Goal: Task Accomplishment & Management: Manage account settings

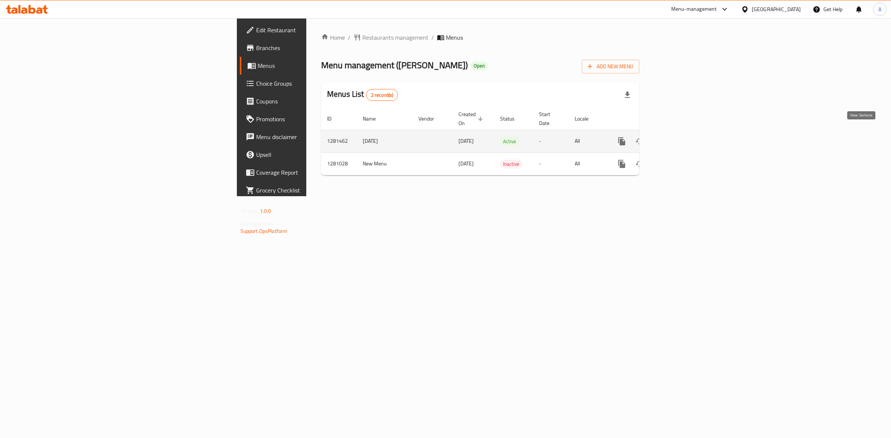
click at [684, 138] on link "enhanced table" at bounding box center [675, 141] width 18 height 18
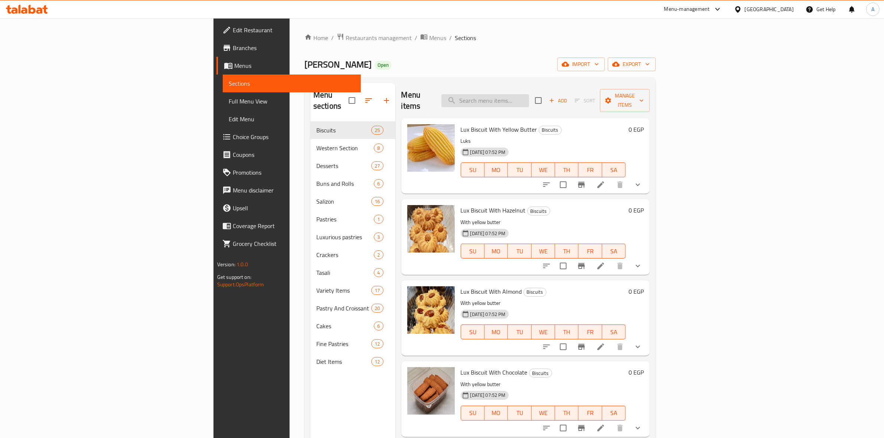
click at [529, 96] on input "search" at bounding box center [485, 100] width 88 height 13
type input "t"
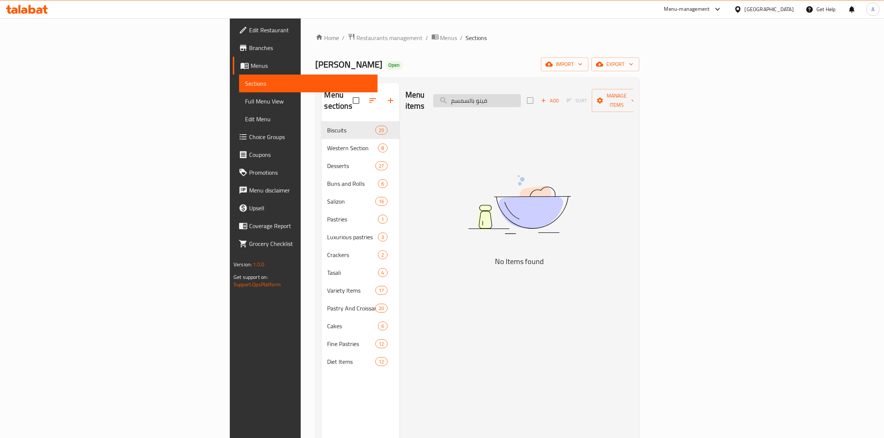
drag, startPoint x: 567, startPoint y: 94, endPoint x: 532, endPoint y: 92, distance: 34.9
click at [521, 94] on input "فينو بالسمسم" at bounding box center [477, 100] width 88 height 13
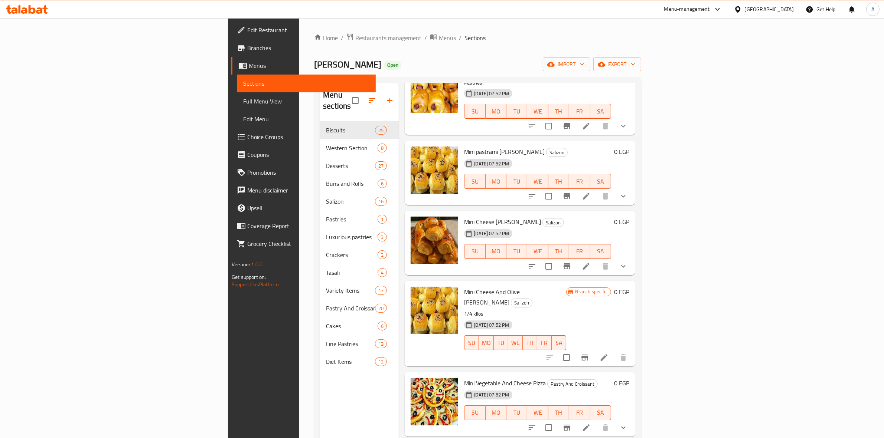
scroll to position [335, 0]
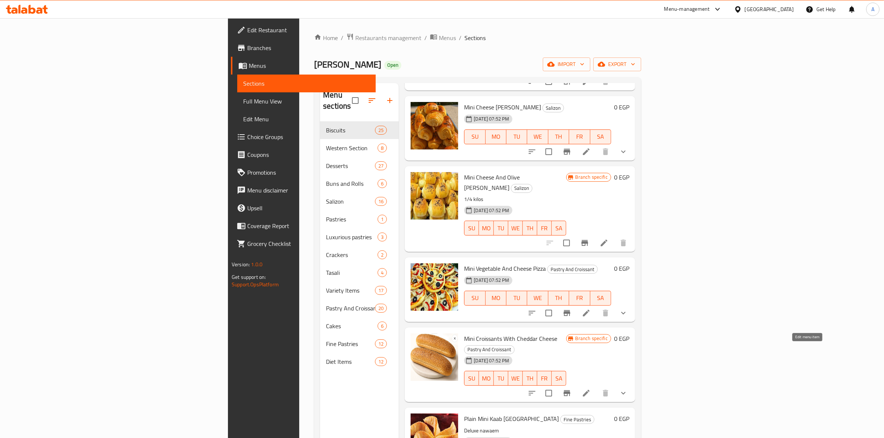
type input "mini"
click at [589, 390] on icon at bounding box center [586, 393] width 7 height 7
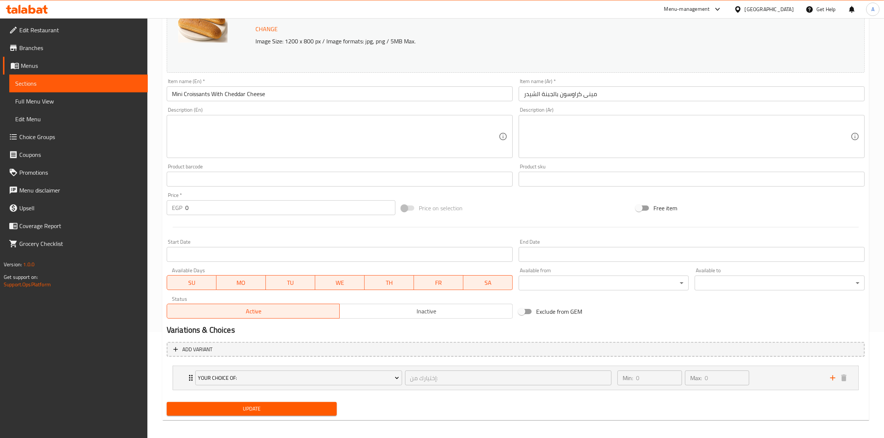
scroll to position [109, 0]
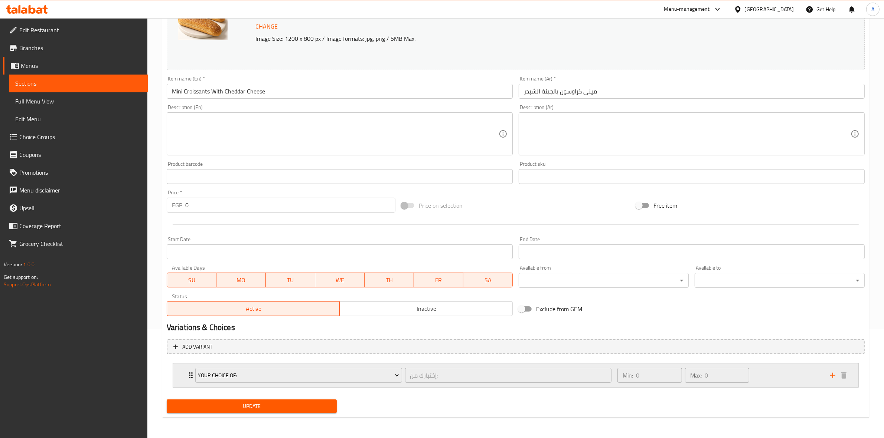
click at [781, 378] on div "Min: 0 ​ Max: 0 ​" at bounding box center [719, 376] width 213 height 24
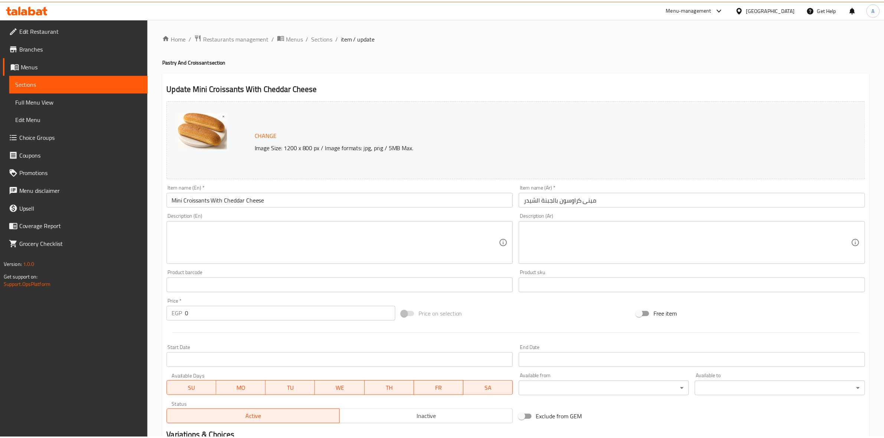
scroll to position [175, 0]
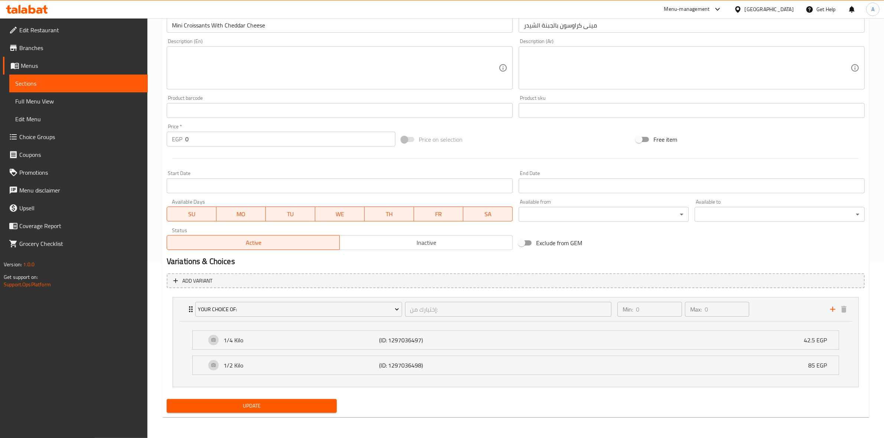
click at [49, 138] on span "Choice Groups" at bounding box center [80, 136] width 122 height 9
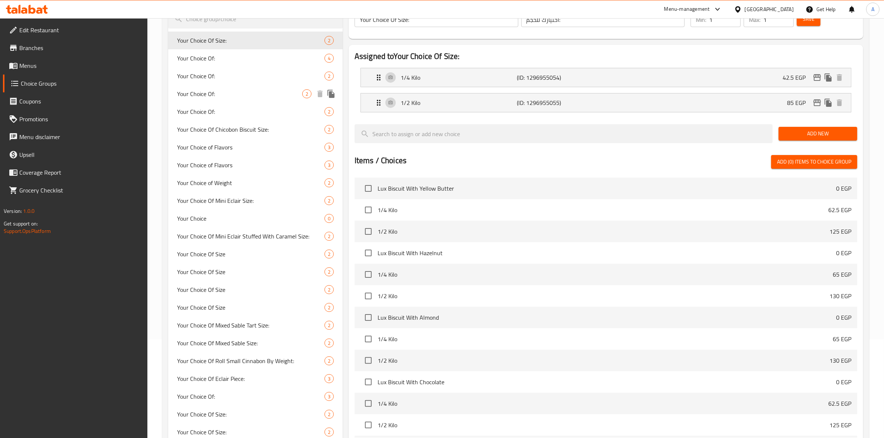
scroll to position [59, 0]
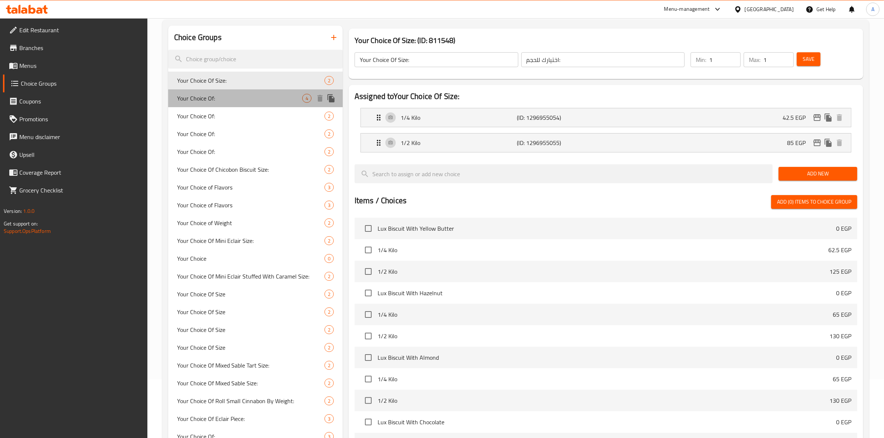
click at [259, 98] on span "Your Choice Of:" at bounding box center [239, 98] width 125 height 9
type input "Your Choice Of:"
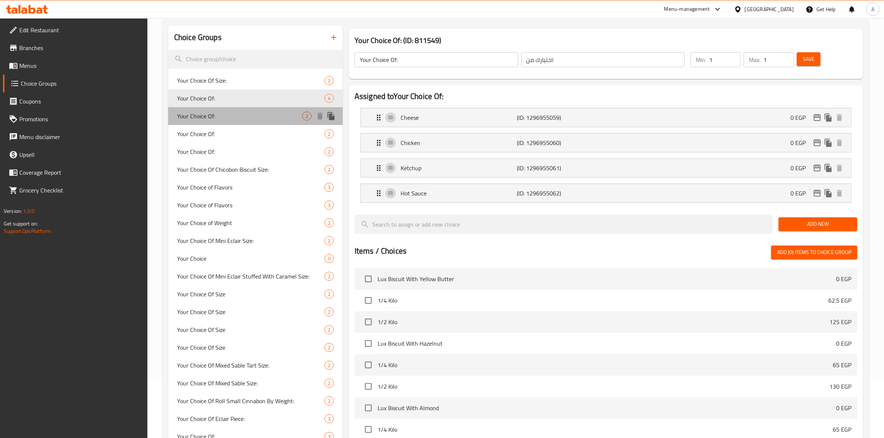
click at [257, 112] on span "Your Choice Of:" at bounding box center [239, 116] width 125 height 9
type input "إختيارك من:"
type input "0"
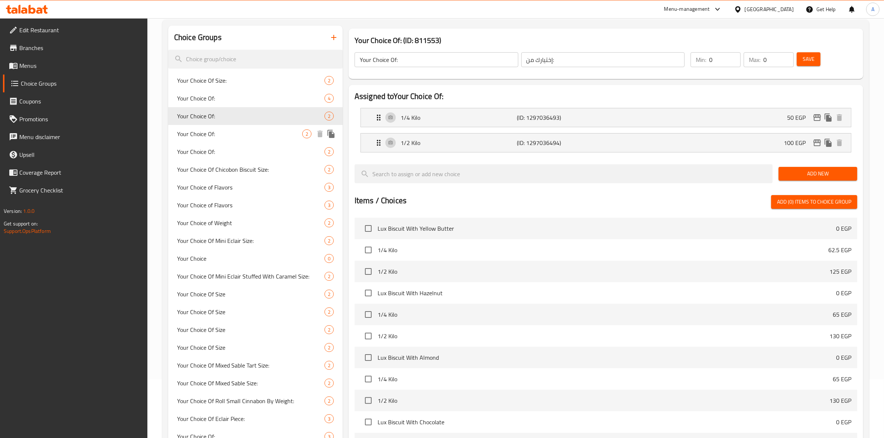
click at [256, 130] on span "Your Choice Of:" at bounding box center [239, 134] width 125 height 9
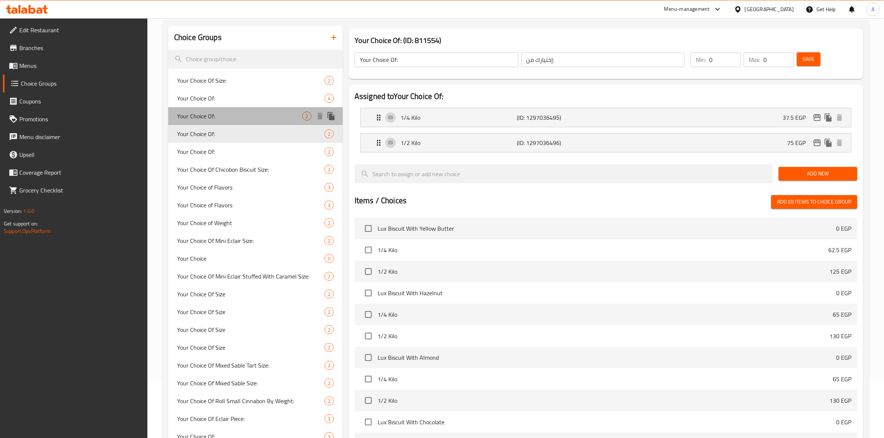
click at [255, 121] on div "Your Choice Of: 2" at bounding box center [255, 116] width 174 height 18
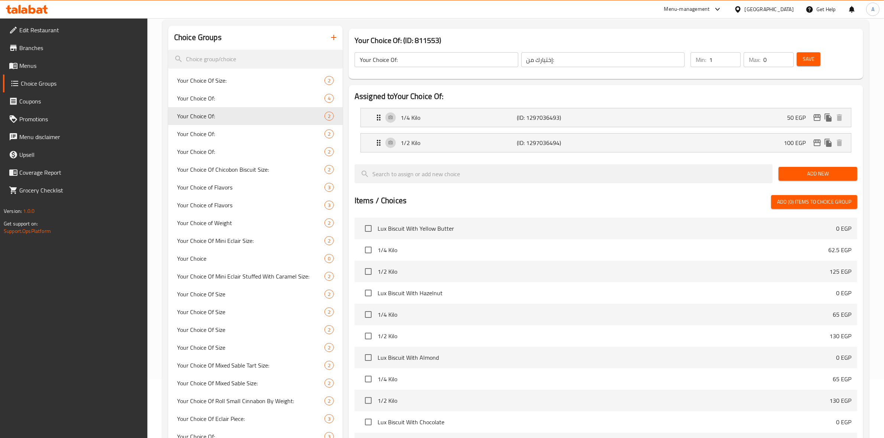
type input "1"
click at [731, 54] on input "1" at bounding box center [725, 59] width 32 height 15
type input "1"
click at [785, 54] on input "1" at bounding box center [778, 59] width 30 height 15
click at [804, 59] on span "Save" at bounding box center [808, 59] width 12 height 9
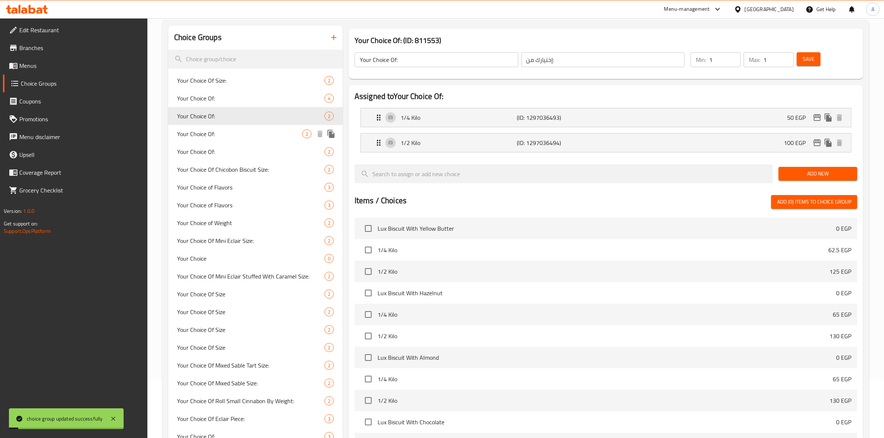
click at [268, 138] on div "Your Choice Of: 2" at bounding box center [255, 134] width 174 height 18
type input "0"
click at [711, 121] on div "1/4 Kilo (ID: 1297036495) 37.5 EGP" at bounding box center [608, 117] width 468 height 19
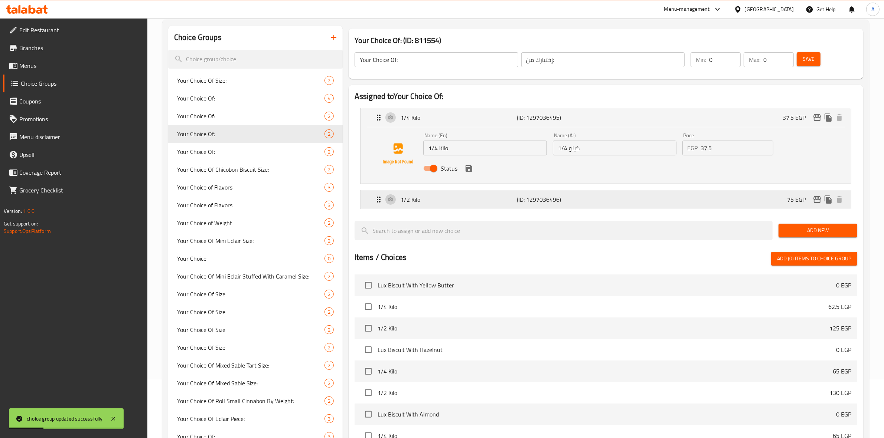
click at [588, 200] on p "(ID: 1297036496)" at bounding box center [556, 199] width 78 height 9
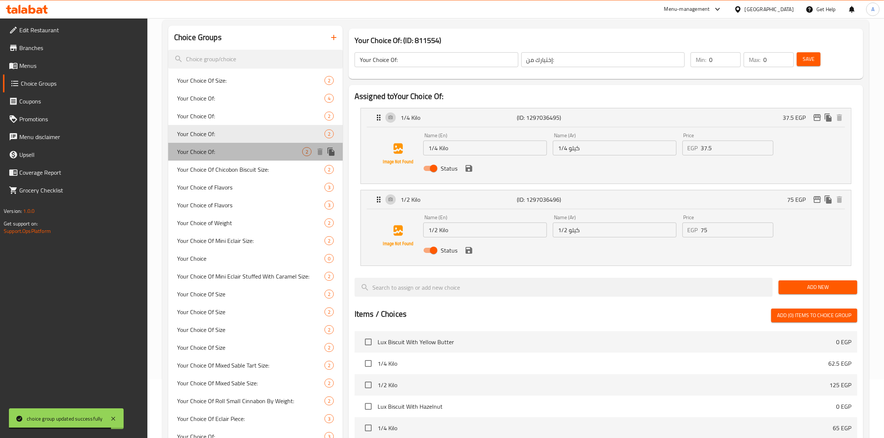
click at [216, 149] on span "Your Choice Of:" at bounding box center [239, 151] width 125 height 9
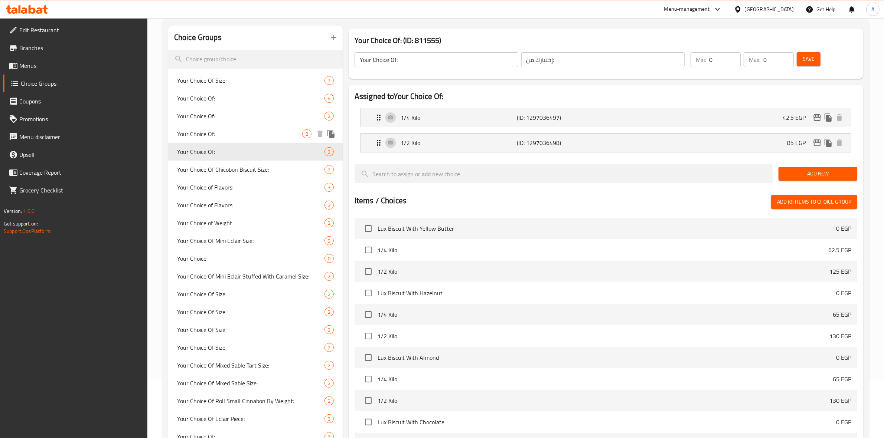
click at [222, 135] on span "Your Choice Of:" at bounding box center [239, 134] width 125 height 9
click at [225, 114] on span "Your Choice Of:" at bounding box center [239, 116] width 125 height 9
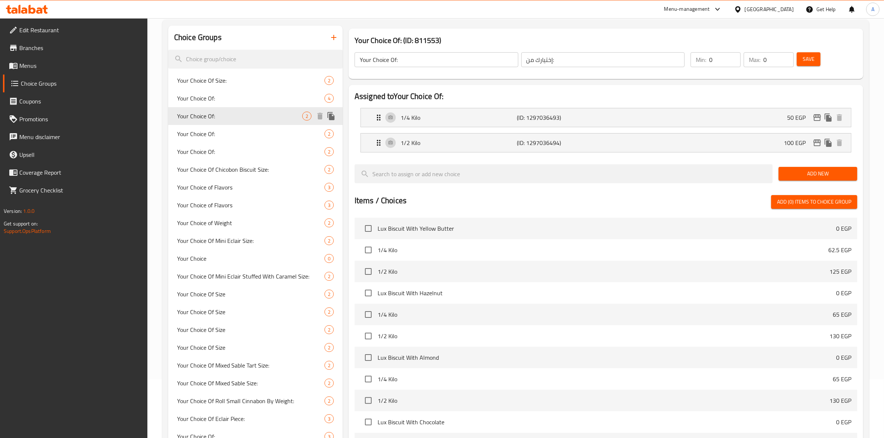
type input "1"
click at [240, 96] on span "Your Choice Of:" at bounding box center [239, 98] width 125 height 9
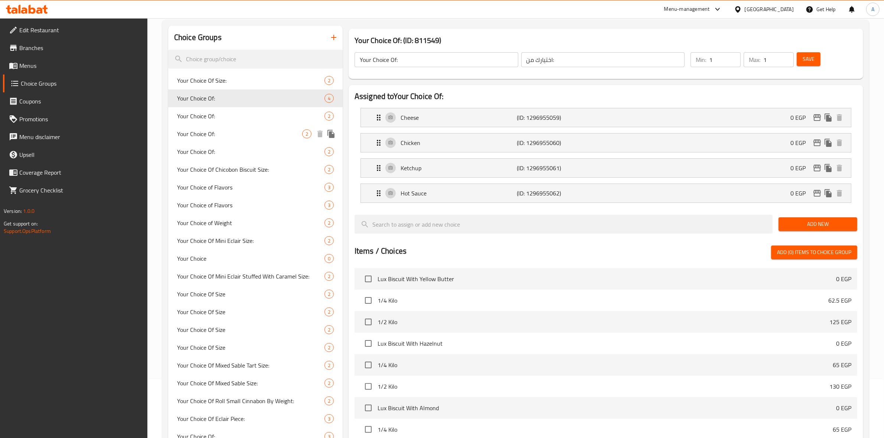
click at [237, 134] on span "Your Choice Of:" at bounding box center [239, 134] width 125 height 9
type input "إختيارك من:"
type input "0"
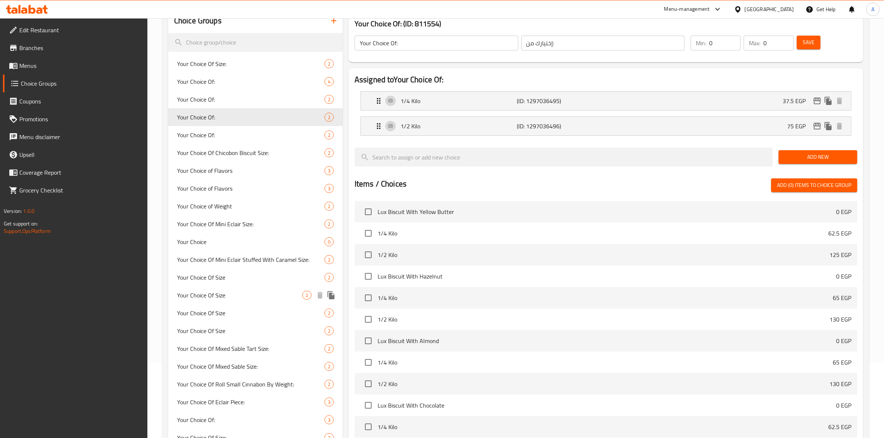
scroll to position [0, 0]
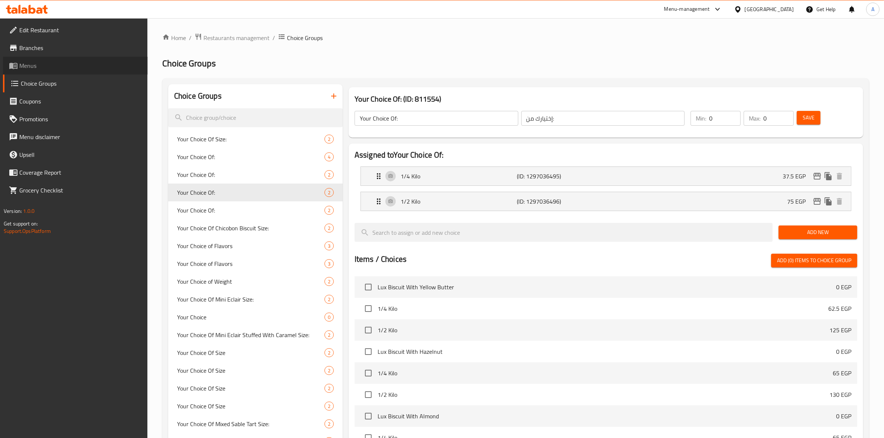
click at [41, 66] on span "Menus" at bounding box center [80, 65] width 122 height 9
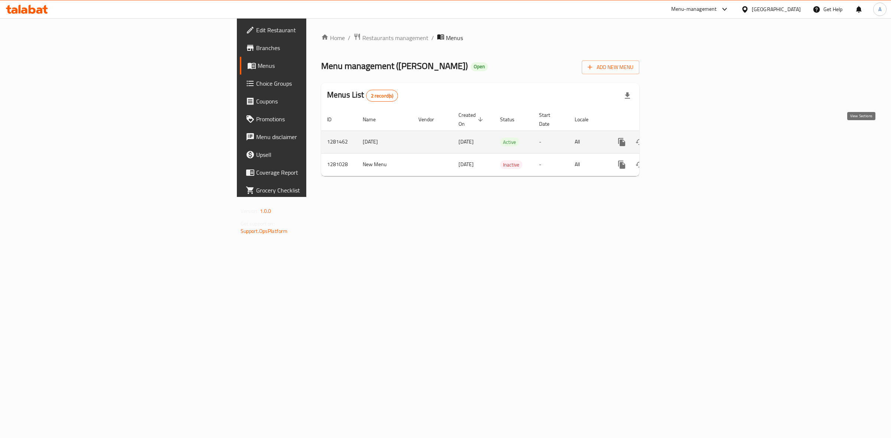
click at [679, 138] on icon "enhanced table" at bounding box center [675, 142] width 9 height 9
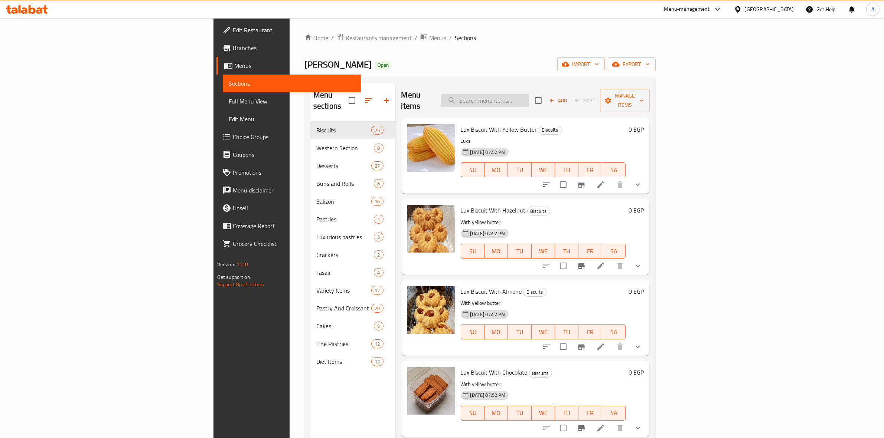
click at [529, 101] on input "search" at bounding box center [485, 100] width 88 height 13
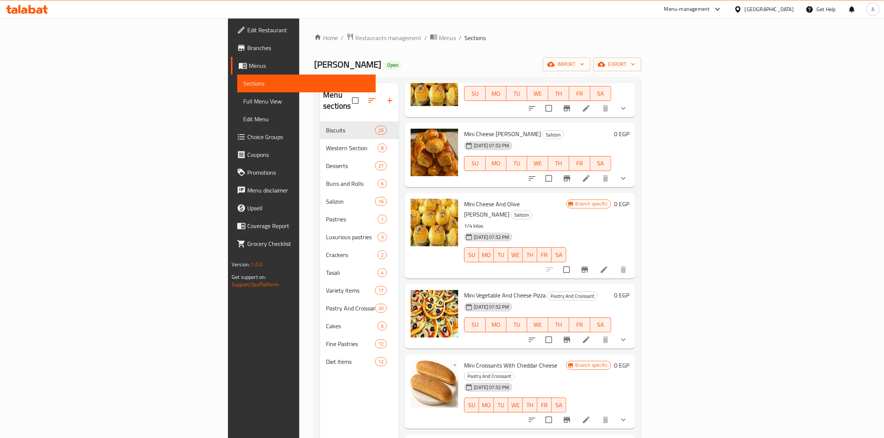
scroll to position [325, 0]
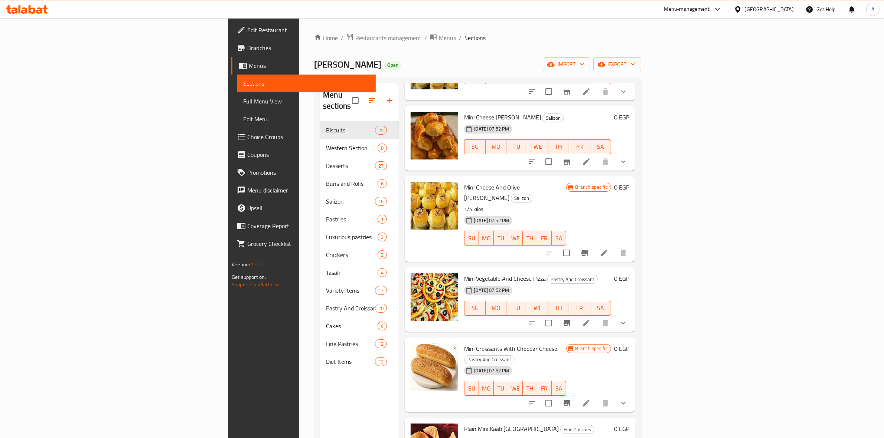
type input "mini"
click at [590, 399] on icon at bounding box center [585, 403] width 9 height 9
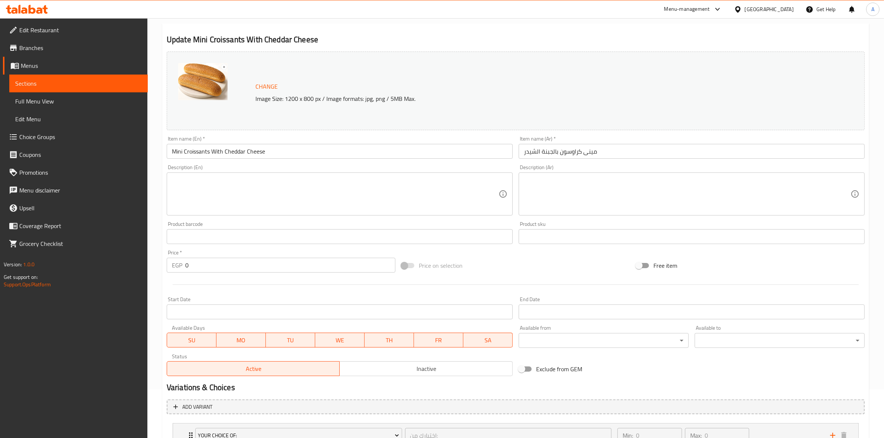
scroll to position [109, 0]
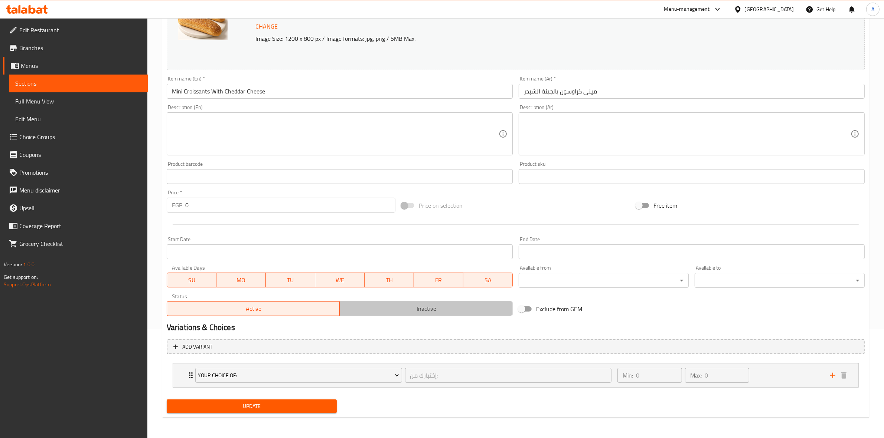
click at [417, 310] on span "Inactive" at bounding box center [426, 309] width 167 height 11
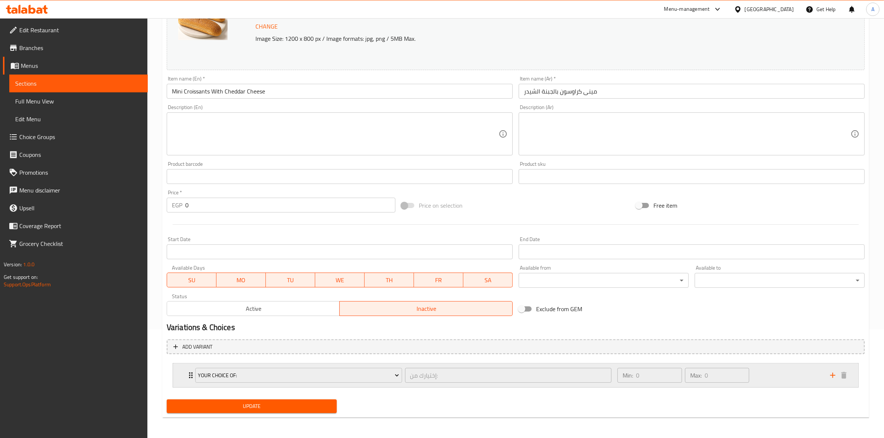
click at [776, 375] on div "Min: 0 ​ Max: 0 ​" at bounding box center [719, 376] width 213 height 24
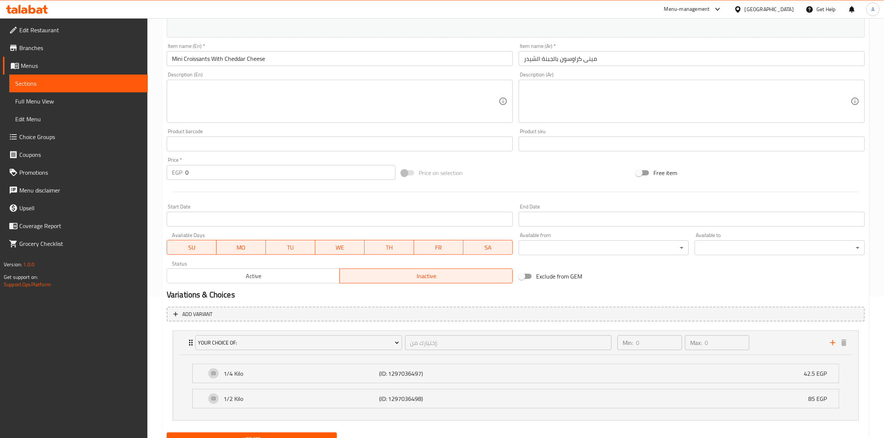
scroll to position [175, 0]
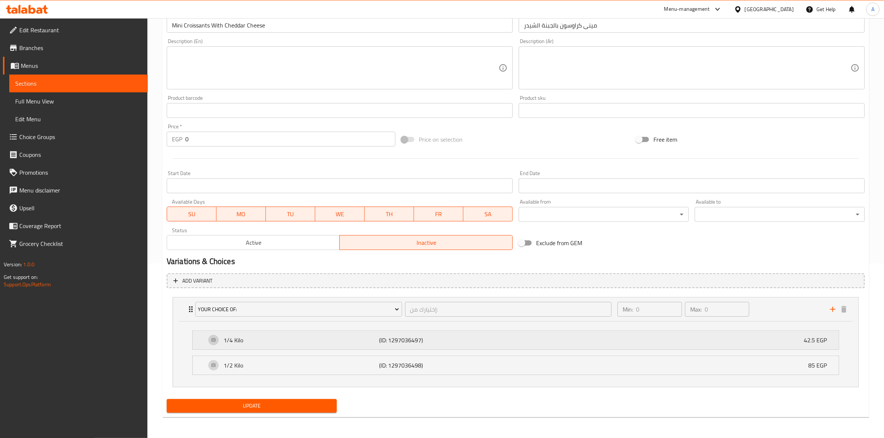
click at [534, 342] on div "1/4 Kilo (ID: 1297036497) 42.5 EGP" at bounding box center [517, 340] width 623 height 19
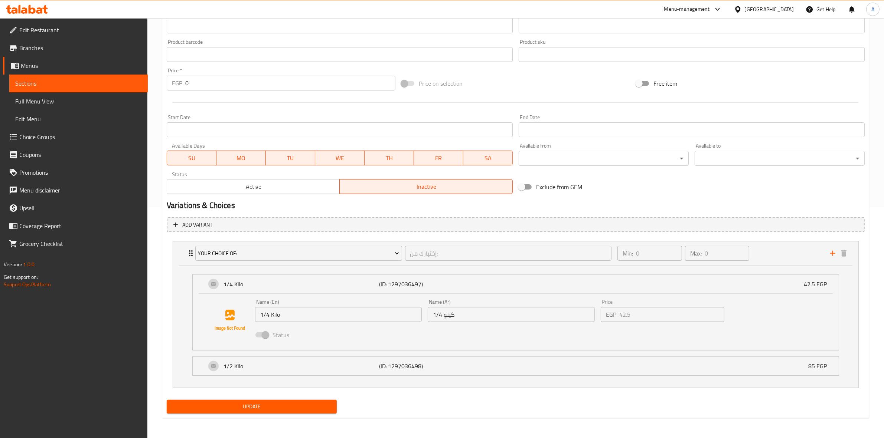
scroll to position [232, 0]
click at [489, 368] on div "1/2 Kilo (ID: 1297036498) 85 EGP" at bounding box center [517, 365] width 623 height 19
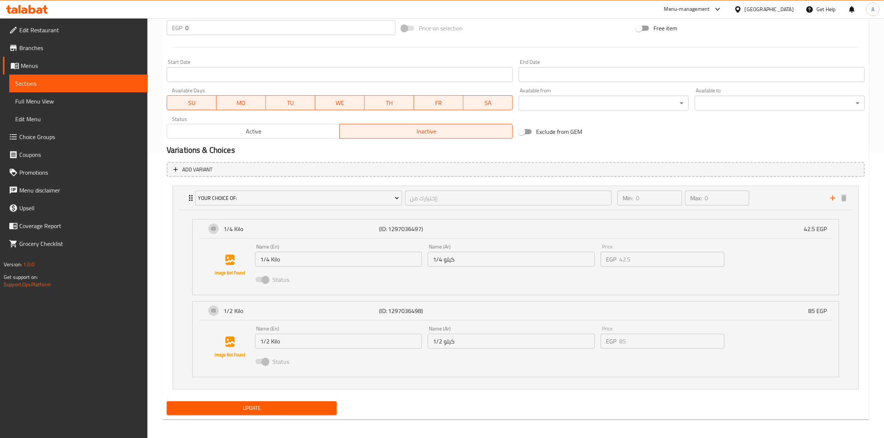
scroll to position [288, 0]
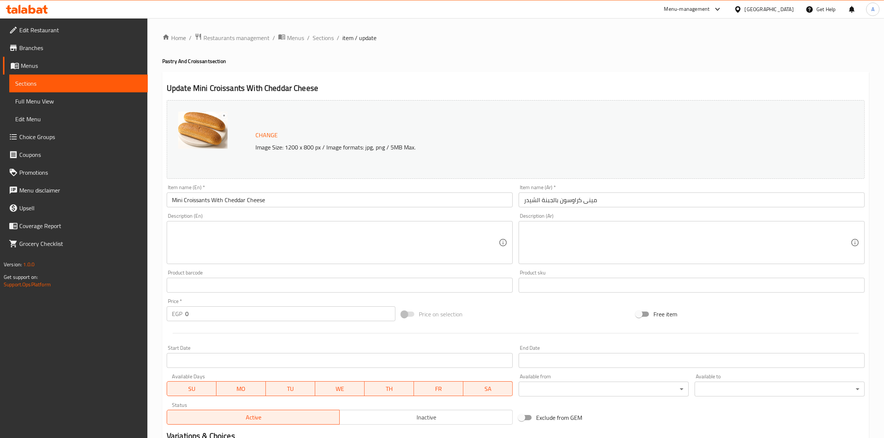
click at [63, 135] on span "Choice Groups" at bounding box center [80, 136] width 122 height 9
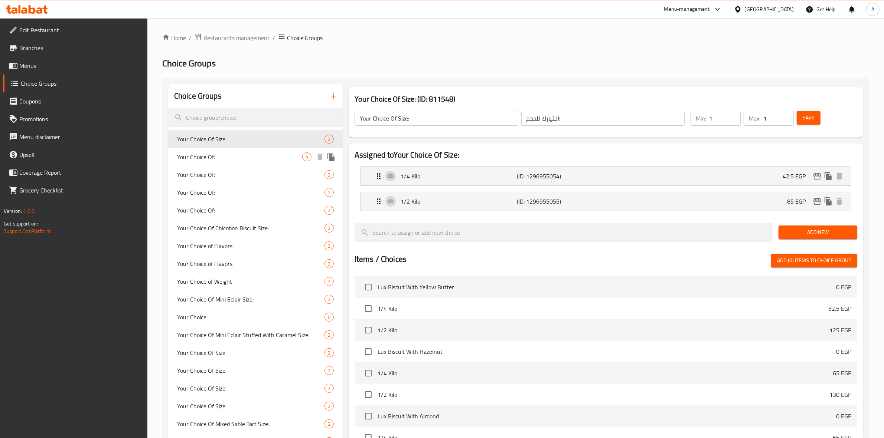
click at [214, 160] on span "Your Choice Of:" at bounding box center [239, 157] width 125 height 9
type input "Your Choice Of:"
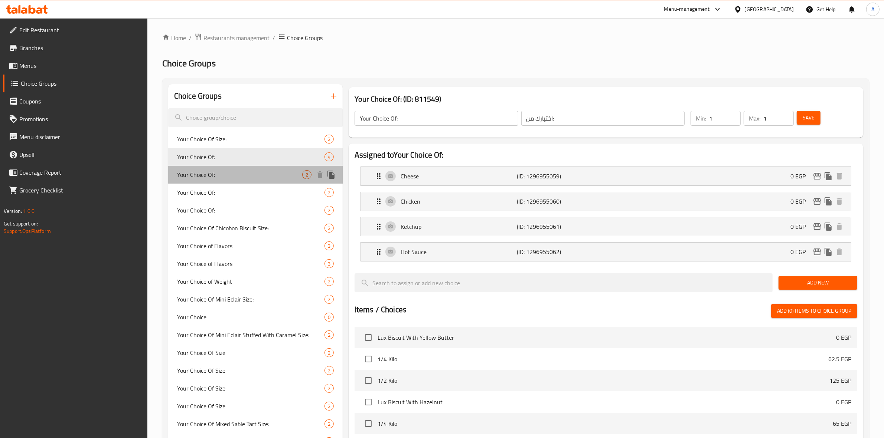
click at [223, 174] on span "Your Choice Of:" at bounding box center [239, 174] width 125 height 9
type input "إختيارك من:"
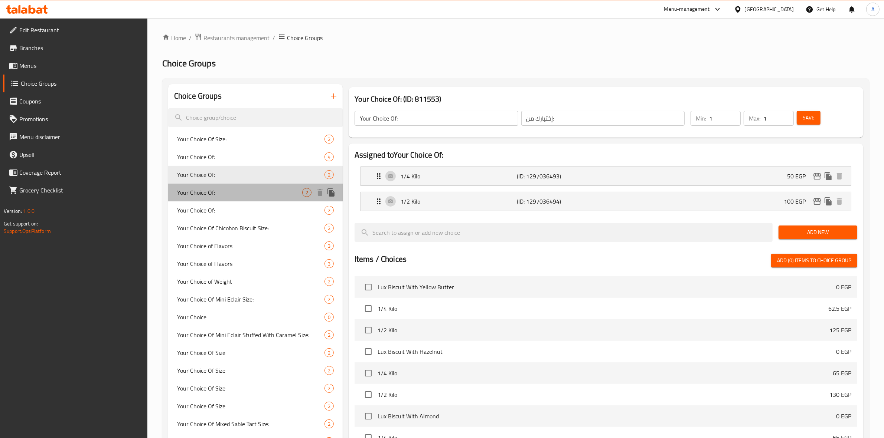
click at [221, 189] on span "Your Choice Of:" at bounding box center [239, 192] width 125 height 9
type input "0"
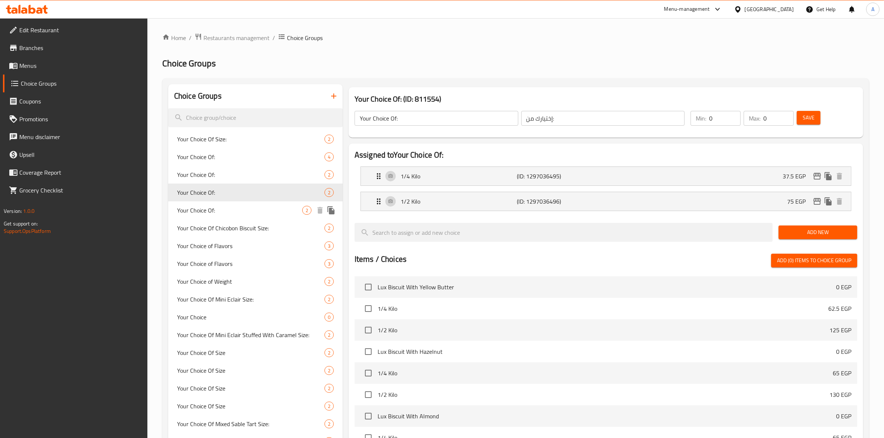
click at [228, 205] on div "Your Choice Of: 2" at bounding box center [255, 210] width 174 height 18
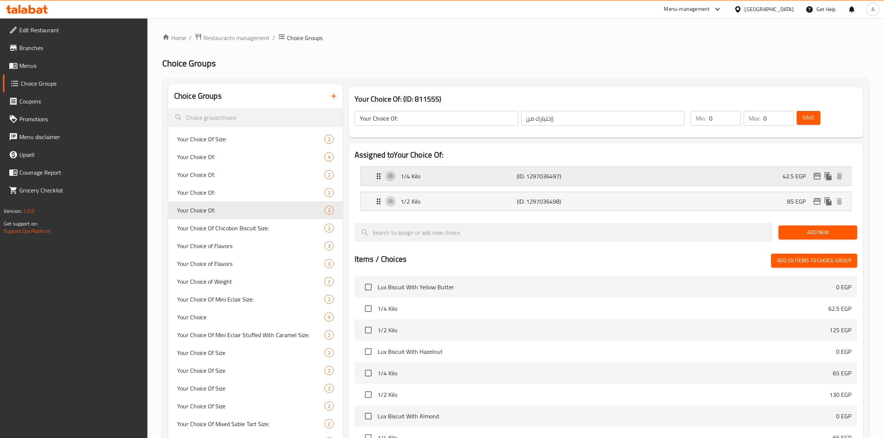
click at [597, 177] on div "1/4 Kilo (ID: 1297036497) 42.5 EGP" at bounding box center [608, 176] width 468 height 19
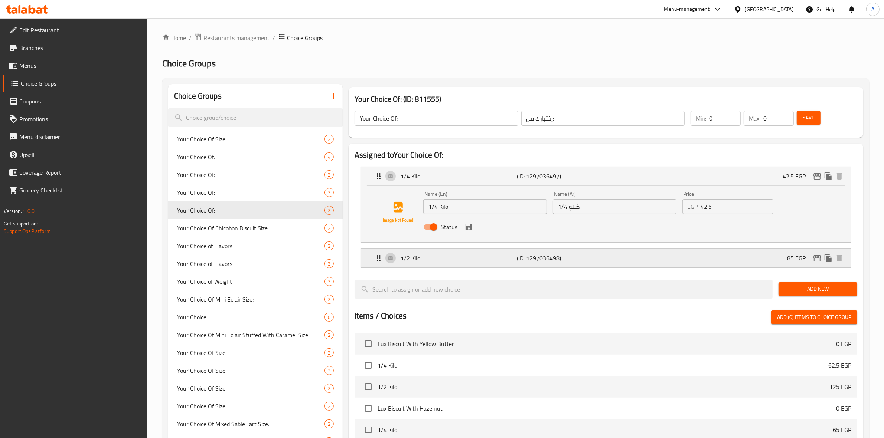
click at [567, 257] on p "(ID: 1297036498)" at bounding box center [556, 258] width 78 height 9
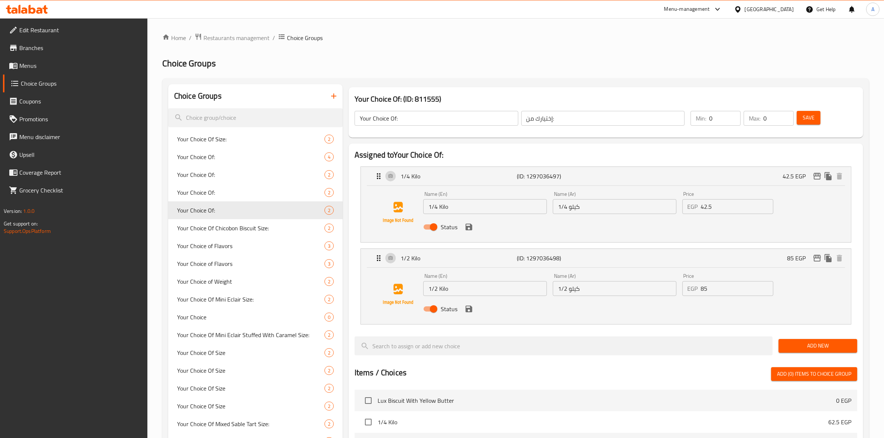
click at [758, 54] on div "Home / Restaurants management / Choice Groups Choice Groups Choice Groups Your …" at bounding box center [515, 375] width 707 height 684
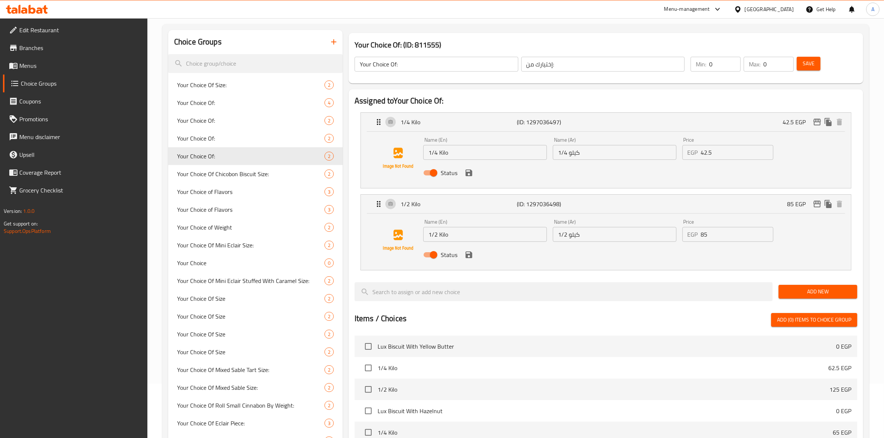
scroll to position [15, 0]
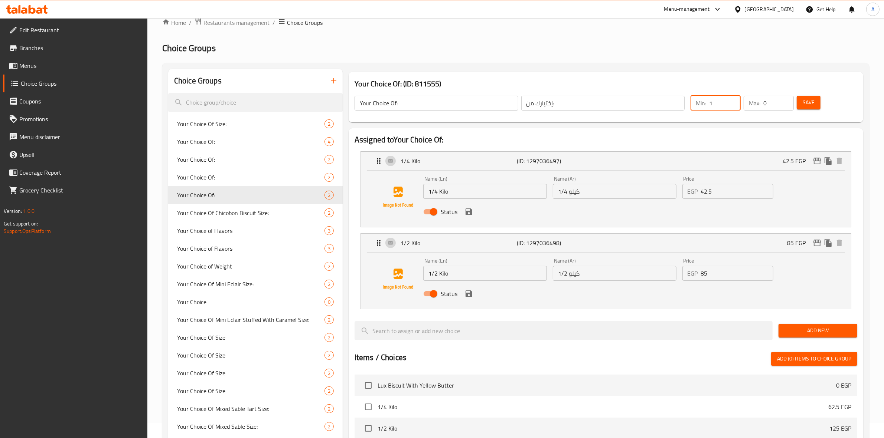
type input "1"
click at [733, 101] on input "1" at bounding box center [725, 103] width 32 height 15
type input "1"
click at [786, 101] on input "1" at bounding box center [778, 103] width 30 height 15
click at [806, 104] on span "Save" at bounding box center [808, 102] width 12 height 9
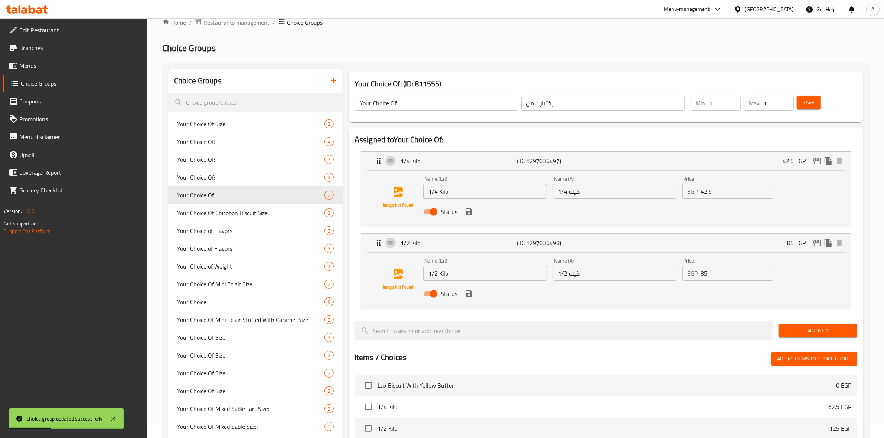
click at [804, 109] on button "Save" at bounding box center [808, 103] width 24 height 14
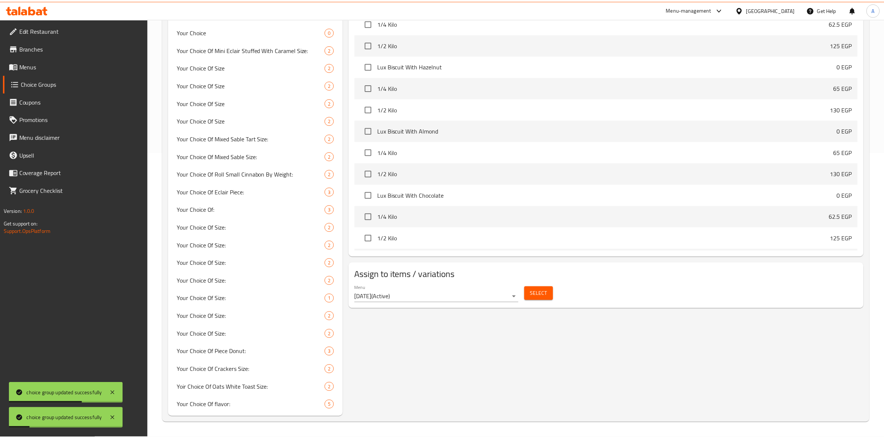
scroll to position [285, 0]
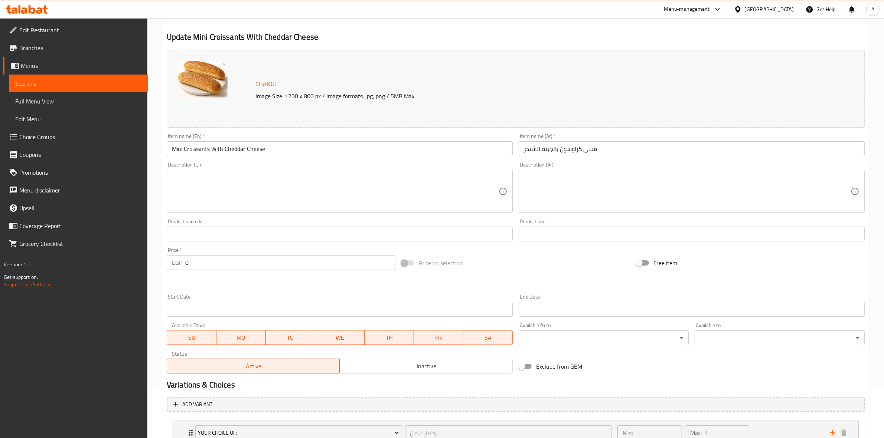
scroll to position [109, 0]
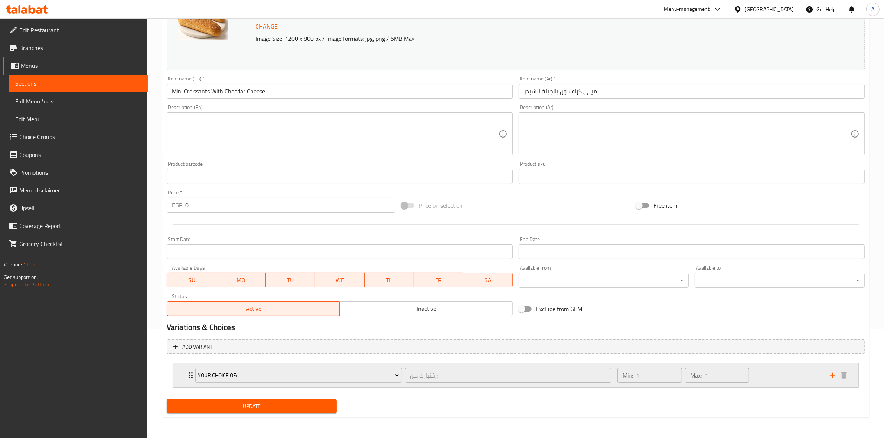
click at [778, 370] on div "Min: 1 ​ Max: 1 ​" at bounding box center [719, 376] width 213 height 24
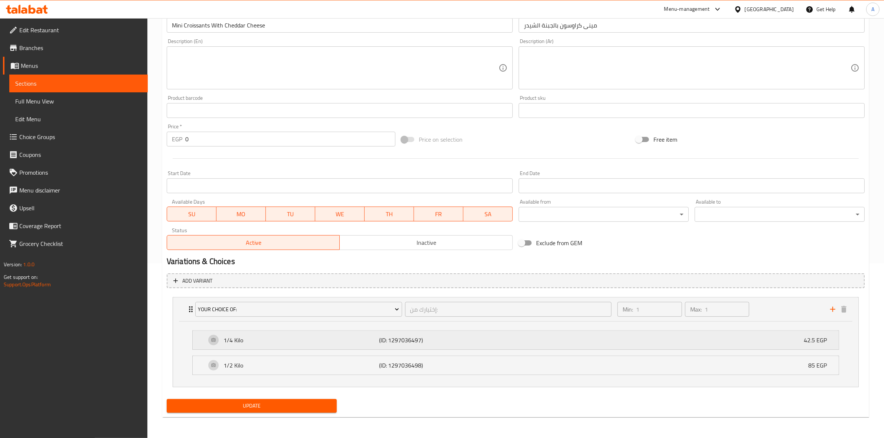
click at [508, 340] on div "1/4 Kilo (ID: 1297036497) 42.5 EGP" at bounding box center [517, 340] width 623 height 19
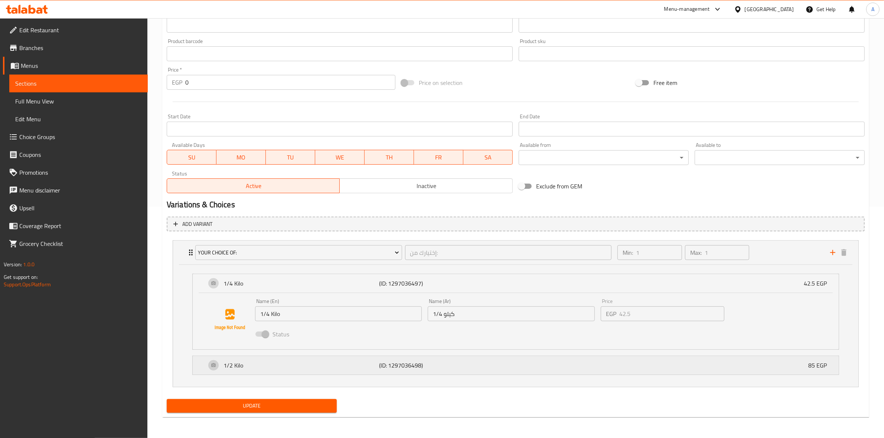
click at [484, 370] on div "1/2 Kilo (ID: 1297036498) 85 EGP" at bounding box center [517, 365] width 623 height 19
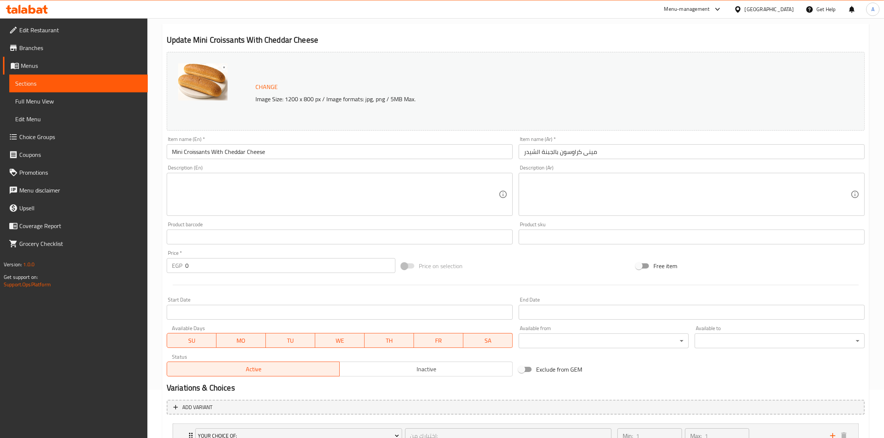
scroll to position [186, 0]
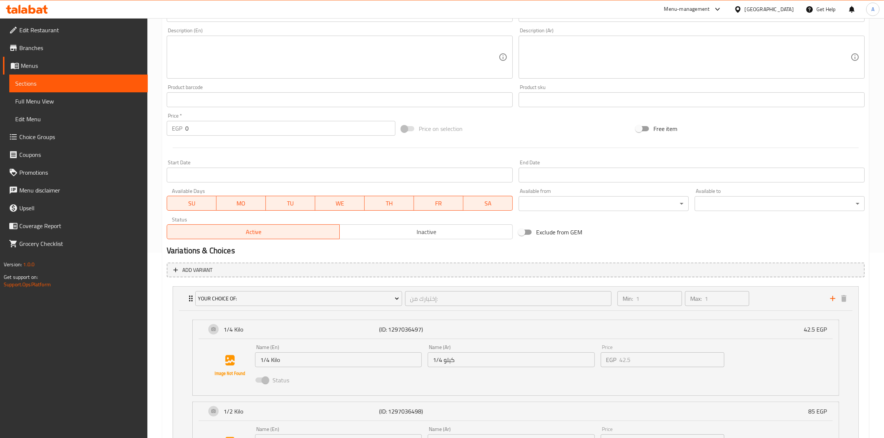
click at [399, 227] on span "Inactive" at bounding box center [426, 232] width 167 height 11
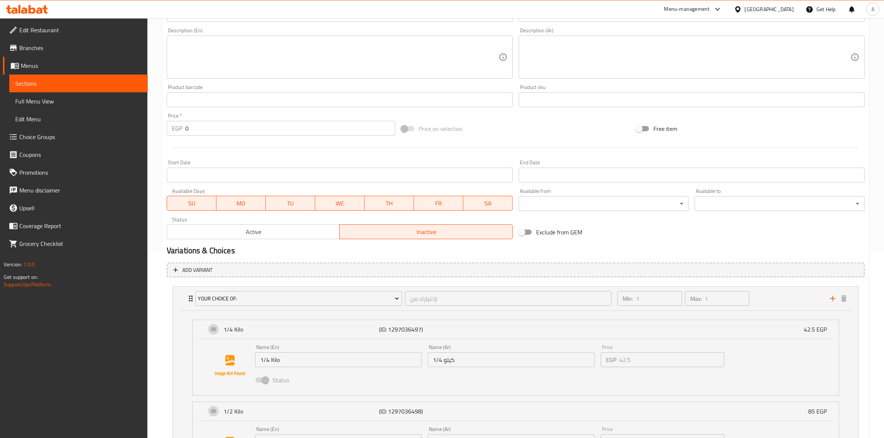
scroll to position [288, 0]
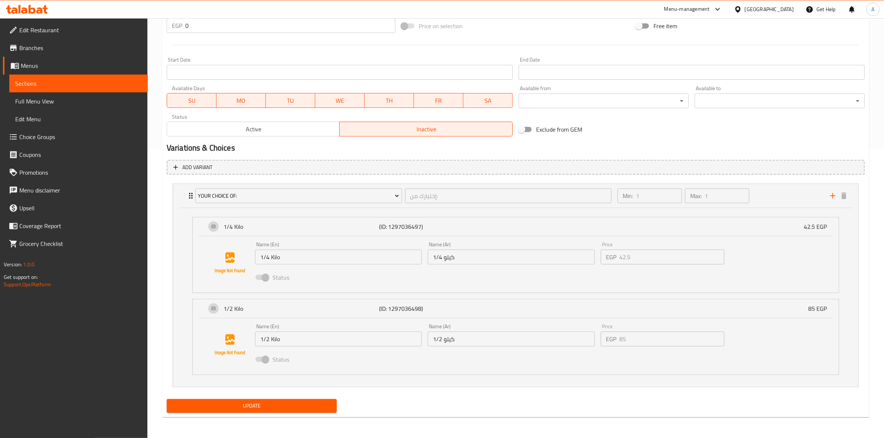
click at [260, 409] on span "Update" at bounding box center [252, 406] width 158 height 9
click at [803, 406] on div "Update" at bounding box center [516, 406] width 704 height 20
click at [33, 12] on icon at bounding box center [32, 9] width 7 height 9
